Goal: Task Accomplishment & Management: Complete application form

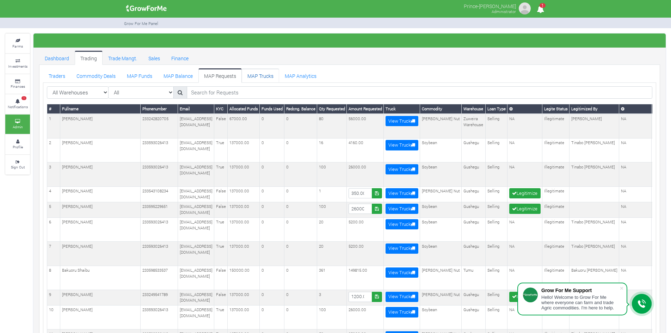
click at [256, 80] on link "MAP Trucks" at bounding box center [260, 75] width 37 height 14
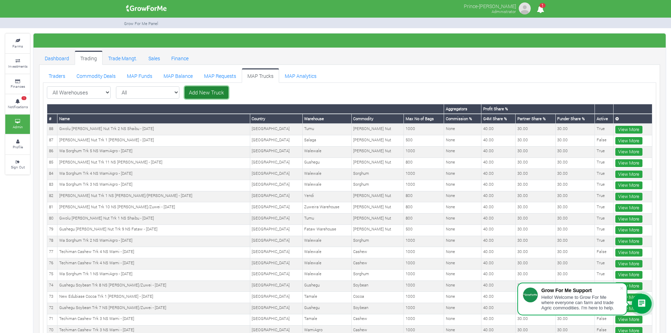
click at [185, 92] on link "Add New Truck" at bounding box center [207, 92] width 44 height 13
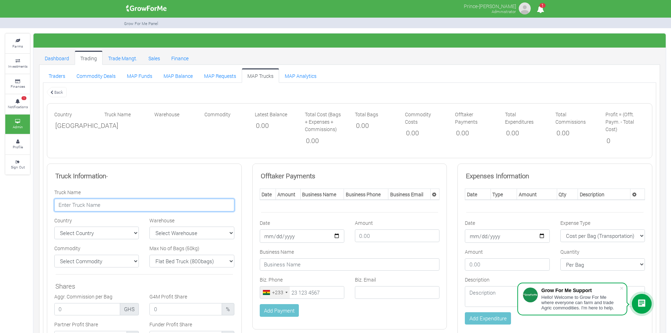
click at [140, 203] on input "text" at bounding box center [144, 205] width 180 height 13
paste input "Gushegu [PERSON_NAME] Nut Trk 12 NS Zuweira - [DATE]"
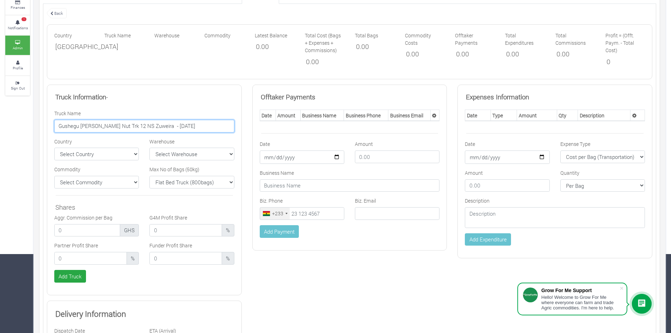
scroll to position [100, 0]
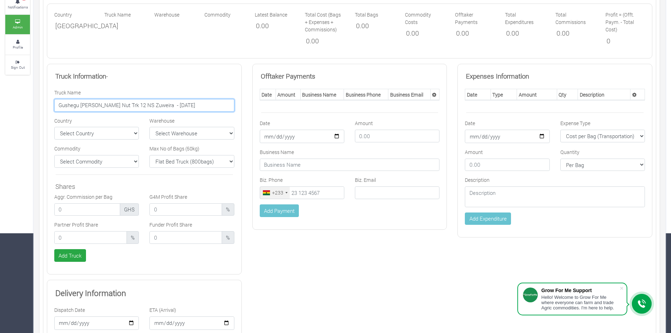
type input "Gushegu [PERSON_NAME] Nut Trk 12 NS Zuweira - [DATE]"
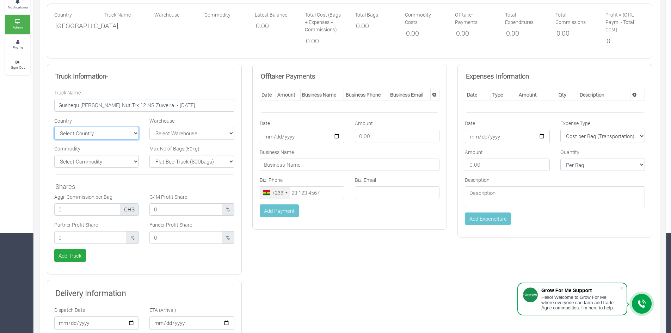
click at [134, 137] on select "Select Country [GEOGRAPHIC_DATA] [GEOGRAPHIC_DATA]" at bounding box center [96, 133] width 85 height 13
select select "[GEOGRAPHIC_DATA]"
click at [54, 127] on select "Select Country [GEOGRAPHIC_DATA] [GEOGRAPHIC_DATA]" at bounding box center [96, 133] width 85 height 13
click at [207, 135] on select "Select Warehouse TDX Navrongo [GEOGRAPHIC_DATA] Garu ([GEOGRAPHIC_DATA]) [GEOGR…" at bounding box center [191, 133] width 85 height 13
select select "24"
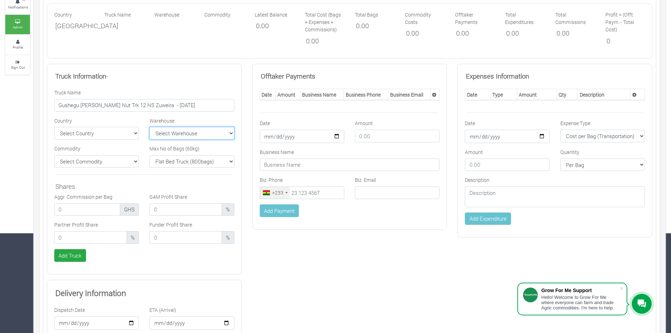
click at [149, 127] on select "Select Warehouse TDX Navrongo [GEOGRAPHIC_DATA] Garu ([GEOGRAPHIC_DATA]) [GEOGR…" at bounding box center [191, 133] width 85 height 13
click at [131, 158] on select "Select Commodity Yellow Maize Chicken Tractor Royal Aroma [GEOGRAPHIC_DATA]" at bounding box center [96, 161] width 85 height 13
select select "11"
click at [54, 155] on select "Select Commodity Yellow Maize Chicken Tractor Royal Aroma [GEOGRAPHIC_DATA]" at bounding box center [96, 161] width 85 height 13
click at [102, 235] on input "number" at bounding box center [90, 237] width 73 height 13
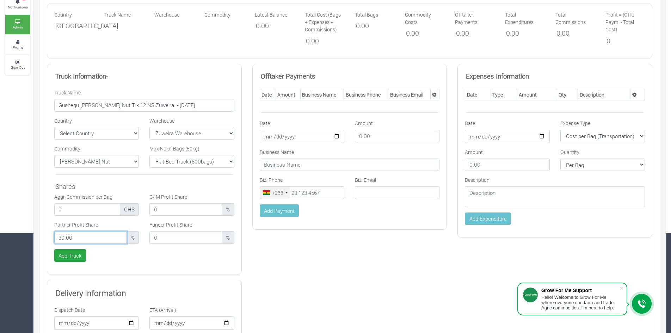
type input "30.00"
click at [161, 238] on input "number" at bounding box center [185, 237] width 73 height 13
type input "30.00"
click at [171, 209] on input "number" at bounding box center [185, 209] width 73 height 13
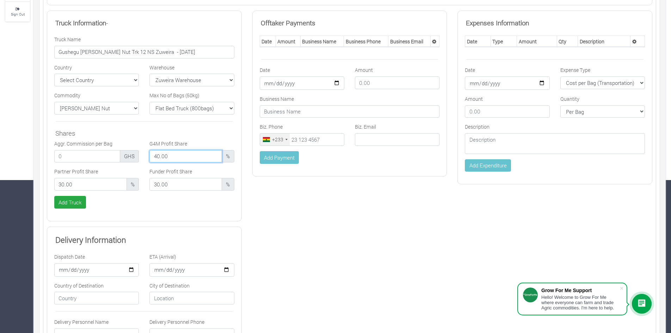
scroll to position [165, 0]
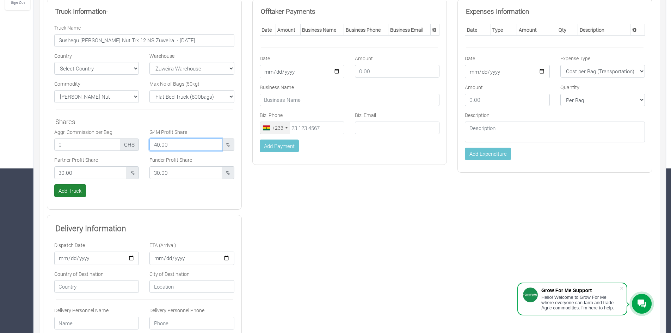
type input "40.00"
click at [74, 191] on button "Add Truck" at bounding box center [70, 190] width 32 height 13
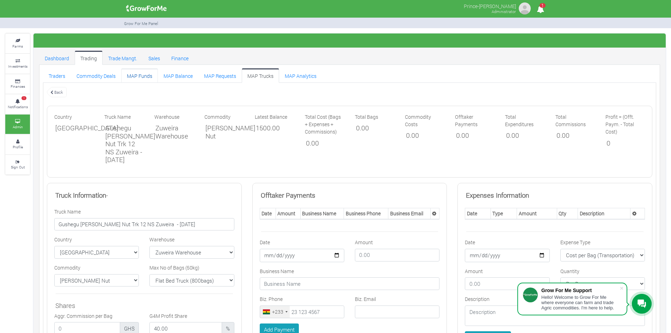
click at [138, 75] on link "MAP Funds" at bounding box center [139, 75] width 37 height 14
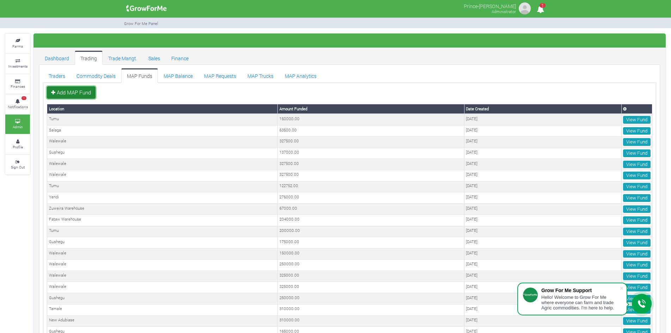
click at [76, 91] on link "Add MAP Fund" at bounding box center [71, 92] width 49 height 13
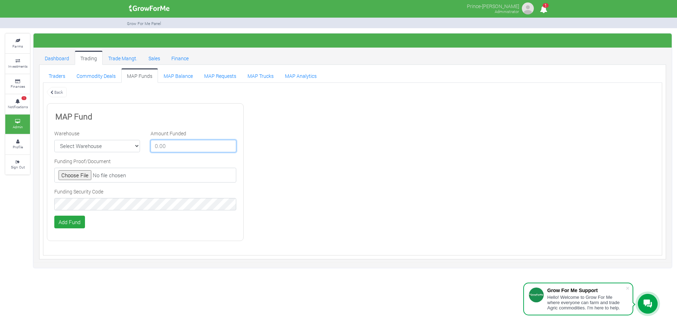
click at [179, 146] on input "number" at bounding box center [193, 146] width 86 height 13
type input "105000"
click at [88, 148] on select "Select Warehouse TDX Navrongo Walewale Garu (Faranaya) Kintampo Langbensi WamiA…" at bounding box center [97, 146] width 86 height 13
select select "24"
click at [54, 140] on select "Select Warehouse TDX Navrongo Walewale Garu (Faranaya) Kintampo Langbensi WamiA…" at bounding box center [97, 146] width 86 height 13
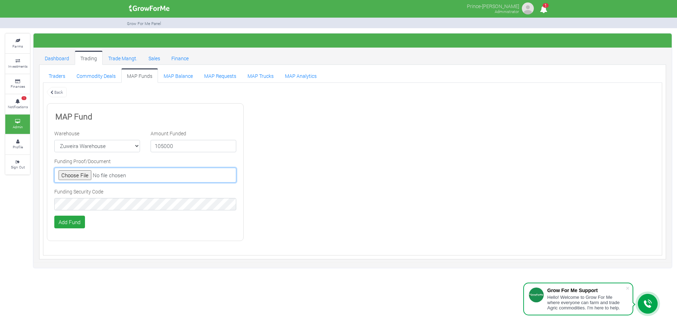
click at [80, 176] on input "file" at bounding box center [145, 175] width 182 height 15
type input "C:\fakepath\GHc 105,000.00.png"
click at [513, 143] on div "Back MAP Fund Warehouse Select Warehouse TDX Navrongo Walewale Garu (Faranaya) …" at bounding box center [353, 166] width 622 height 160
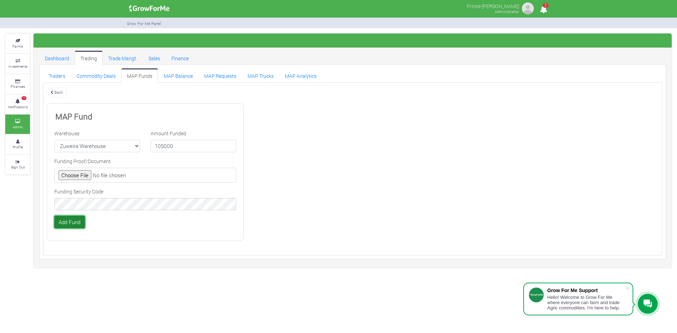
click at [76, 219] on button "Add Fund" at bounding box center [69, 222] width 31 height 13
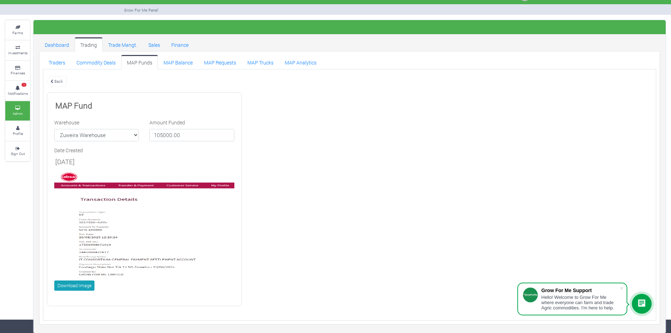
scroll to position [13, 0]
